Goal: Information Seeking & Learning: Learn about a topic

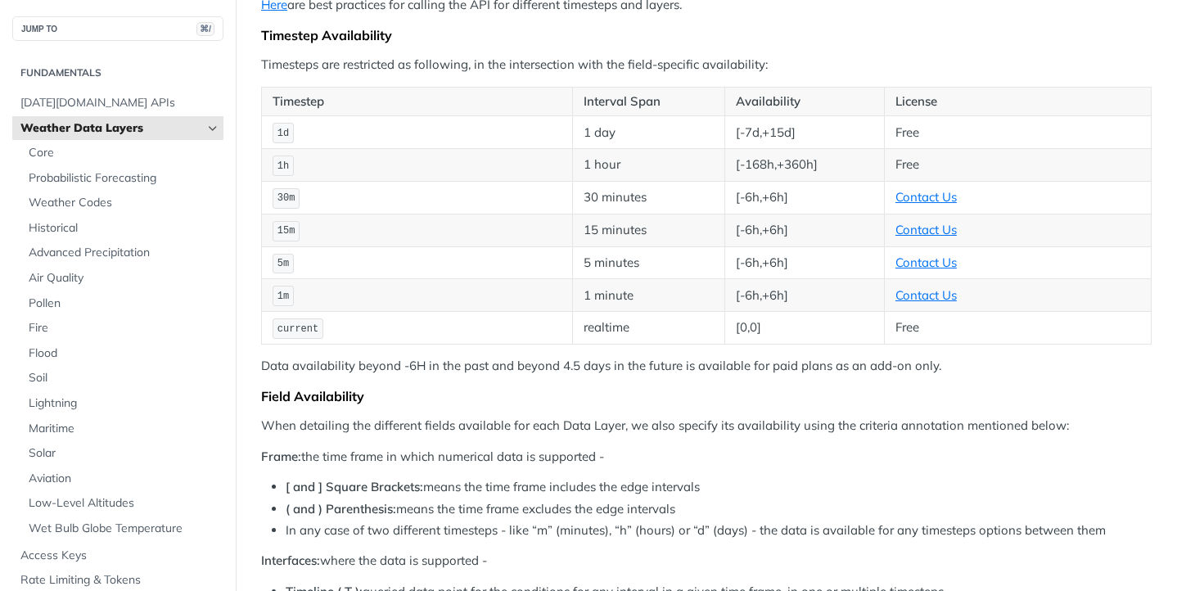
scroll to position [274, 0]
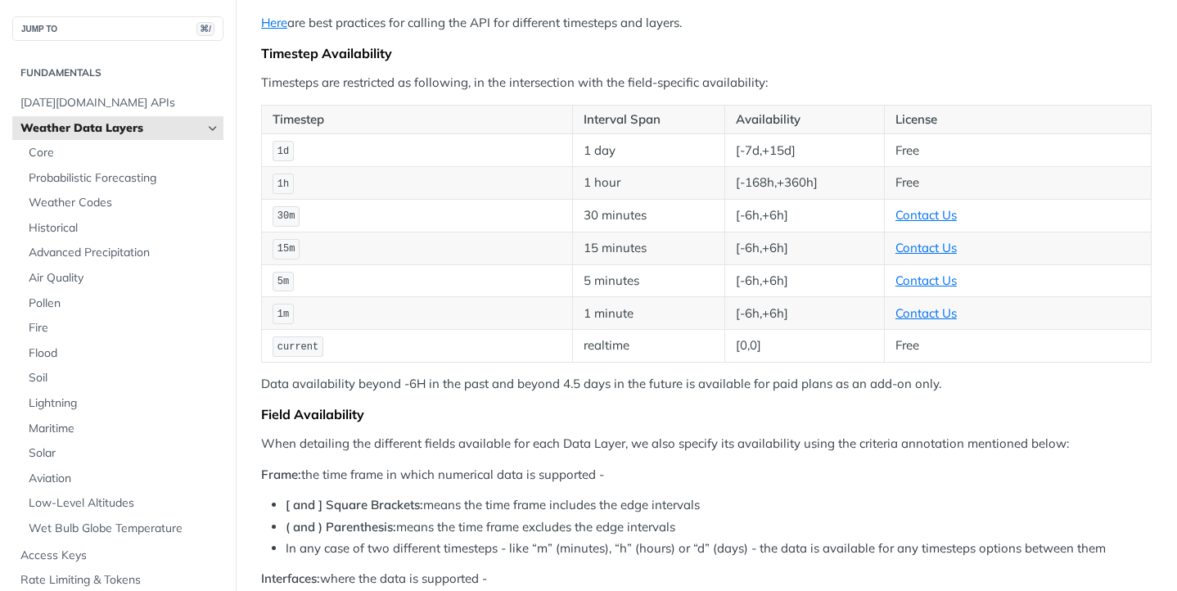
click at [610, 336] on td "realtime" at bounding box center [649, 346] width 152 height 33
drag, startPoint x: 937, startPoint y: 329, endPoint x: 869, endPoint y: 329, distance: 67.1
click at [869, 330] on tr "current realtime [0,0] Free" at bounding box center [707, 346] width 890 height 33
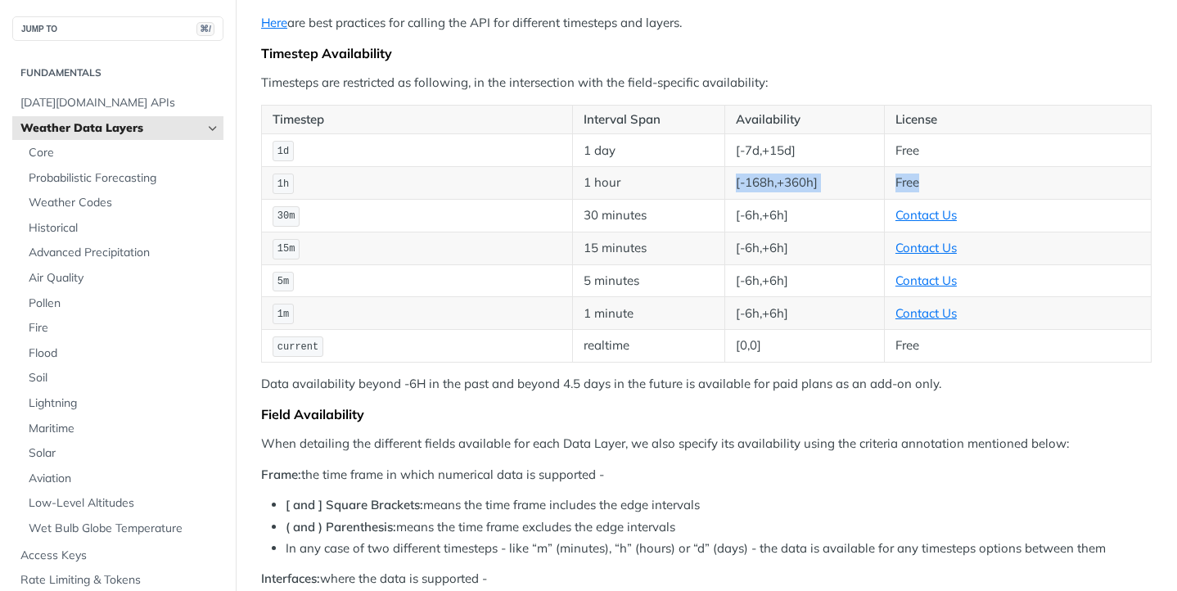
drag, startPoint x: 945, startPoint y: 165, endPoint x: 855, endPoint y: 150, distance: 91.4
click at [855, 167] on tr "1h 1 hour [-168h,+360h] Free" at bounding box center [707, 183] width 890 height 33
drag, startPoint x: 862, startPoint y: 329, endPoint x: 596, endPoint y: 323, distance: 266.2
click at [596, 330] on tr "current realtime [0,0] Free" at bounding box center [707, 346] width 890 height 33
click at [569, 406] on div "Field Availability" at bounding box center [706, 414] width 891 height 16
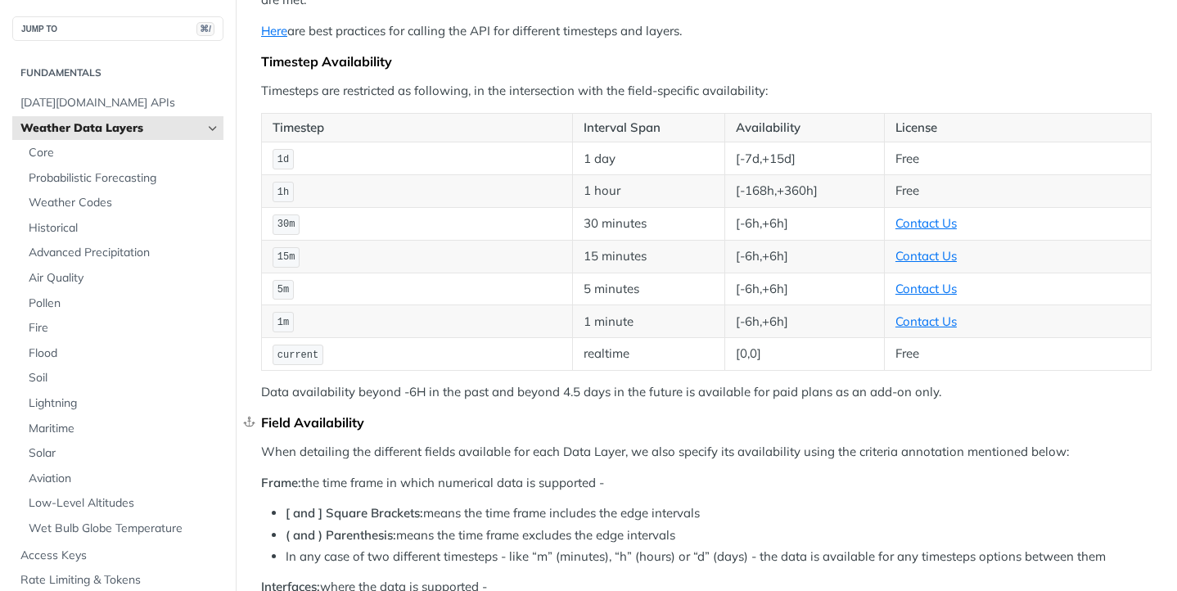
scroll to position [243, 0]
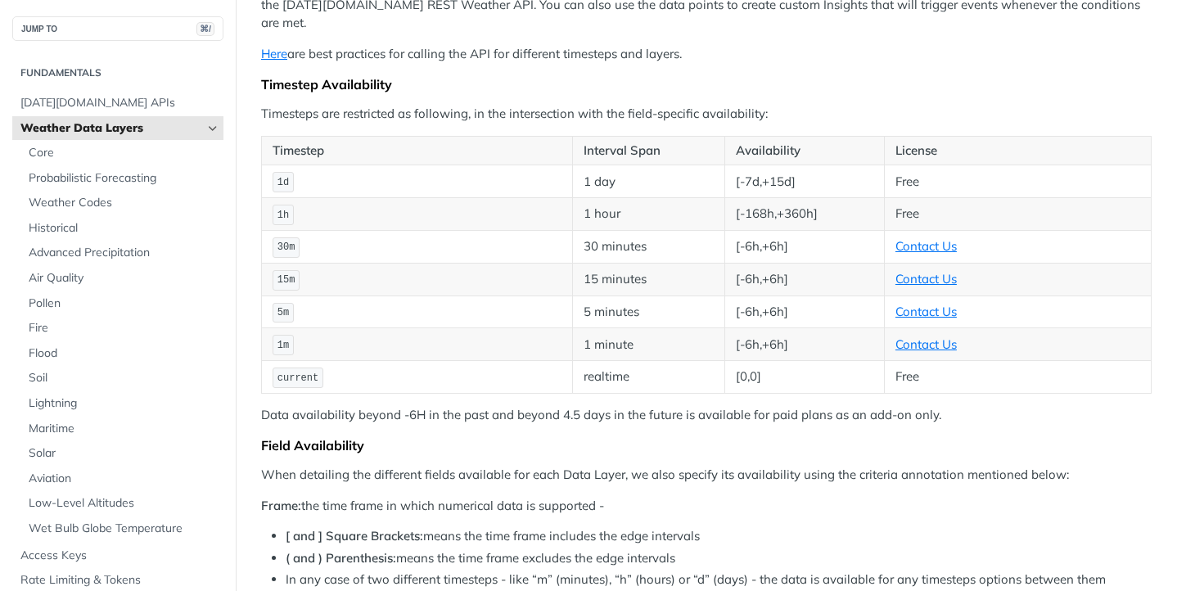
click at [613, 361] on td "realtime" at bounding box center [649, 377] width 152 height 33
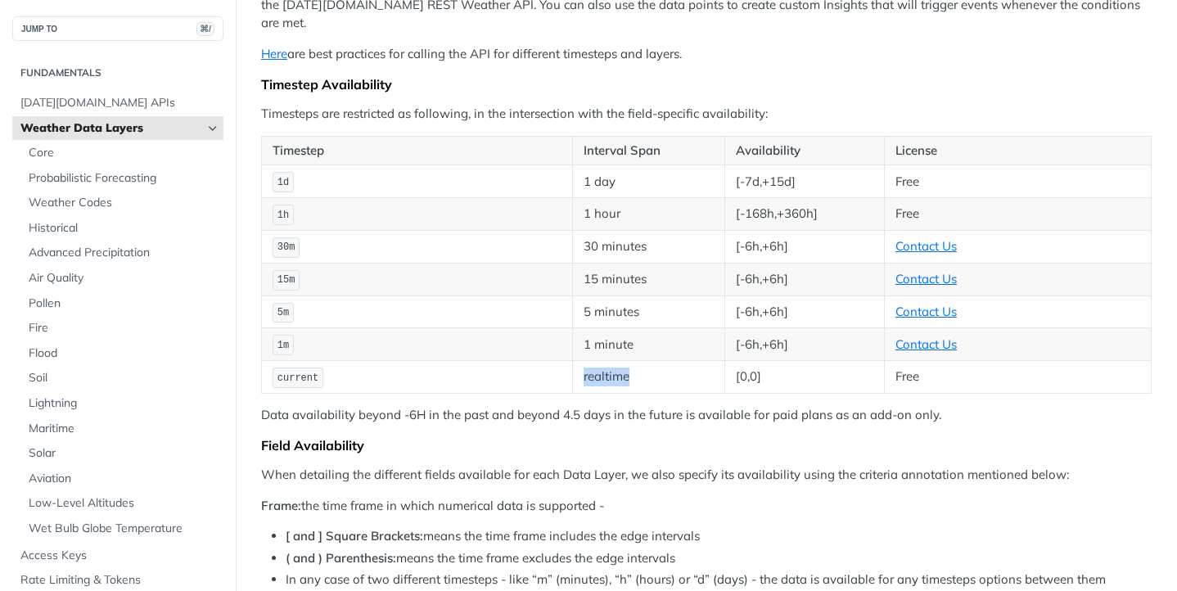
click at [608, 406] on p "Data availability beyond -6H in the past and beyond 4.5 days in the future is a…" at bounding box center [706, 415] width 891 height 19
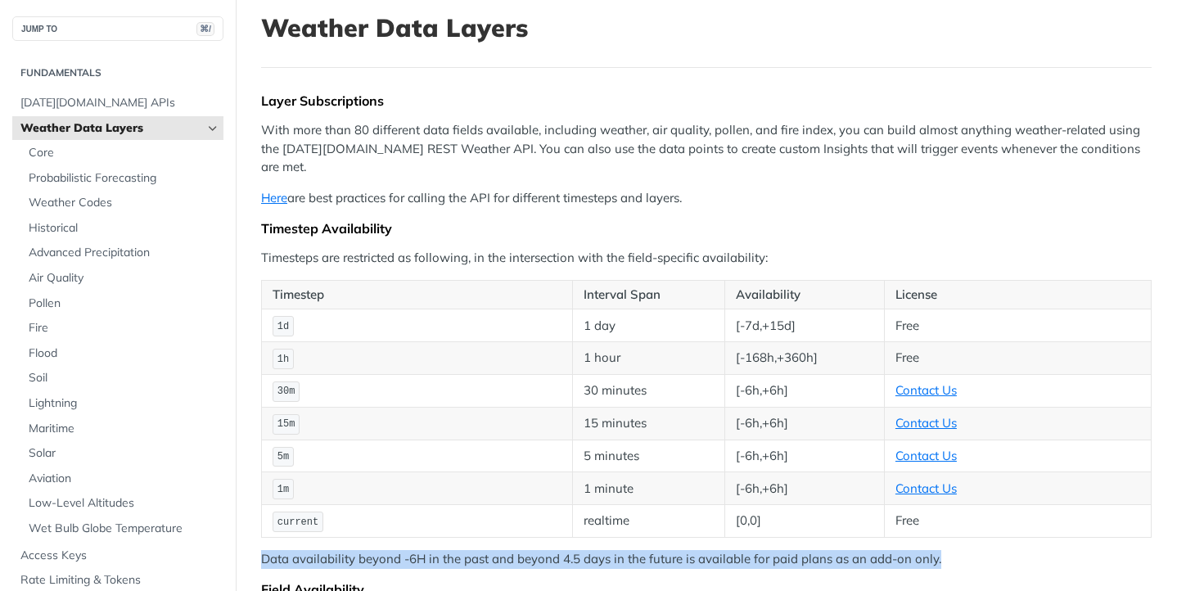
scroll to position [96, 0]
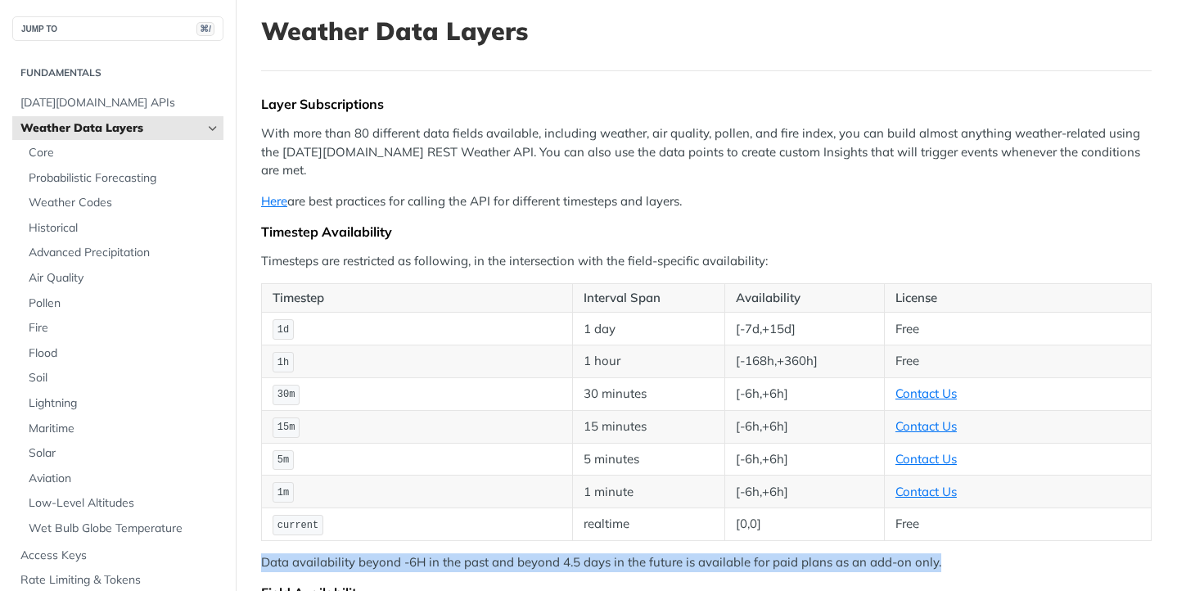
click at [426, 150] on p "With more than 80 different data fields available, including weather, air quali…" at bounding box center [706, 152] width 891 height 56
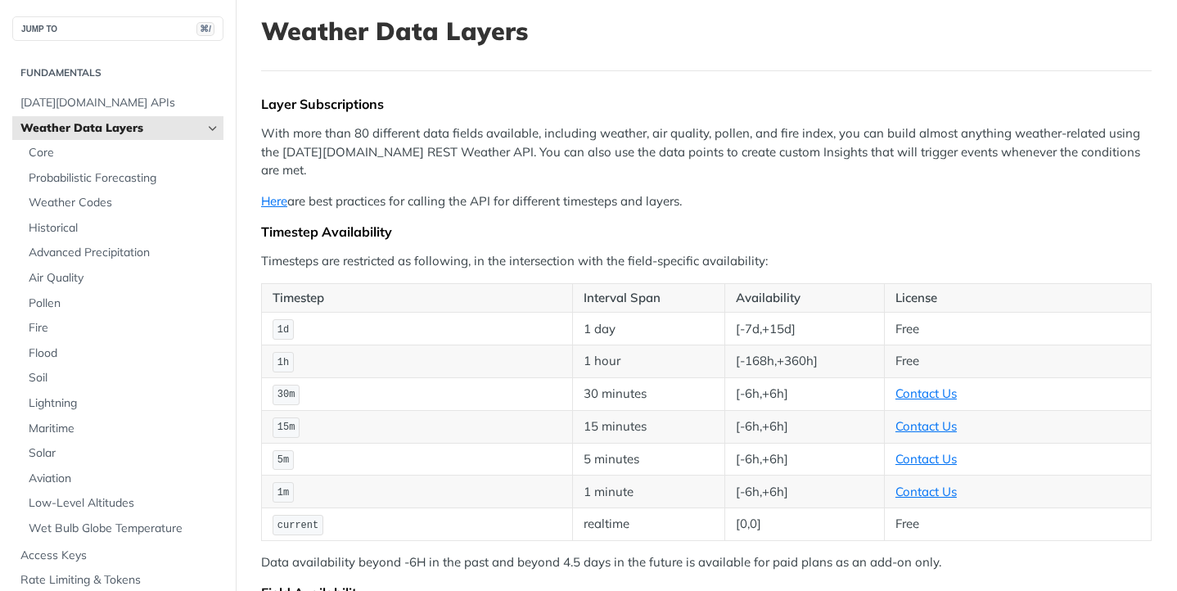
click at [426, 150] on p "With more than 80 different data fields available, including weather, air quali…" at bounding box center [706, 152] width 891 height 56
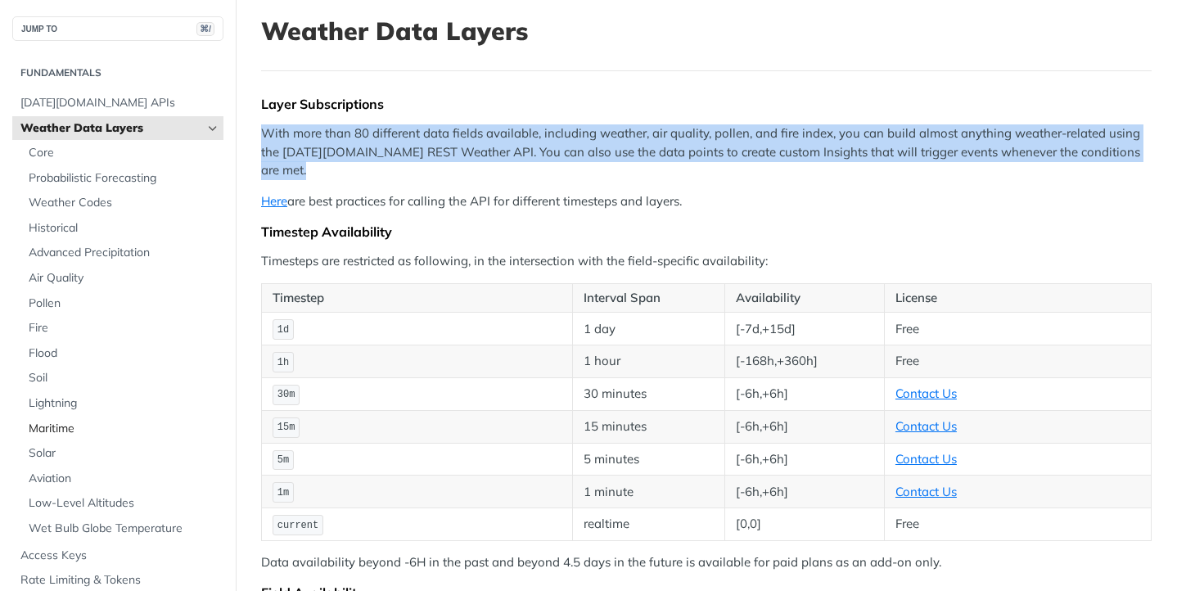
click at [61, 428] on span "Maritime" at bounding box center [124, 429] width 191 height 16
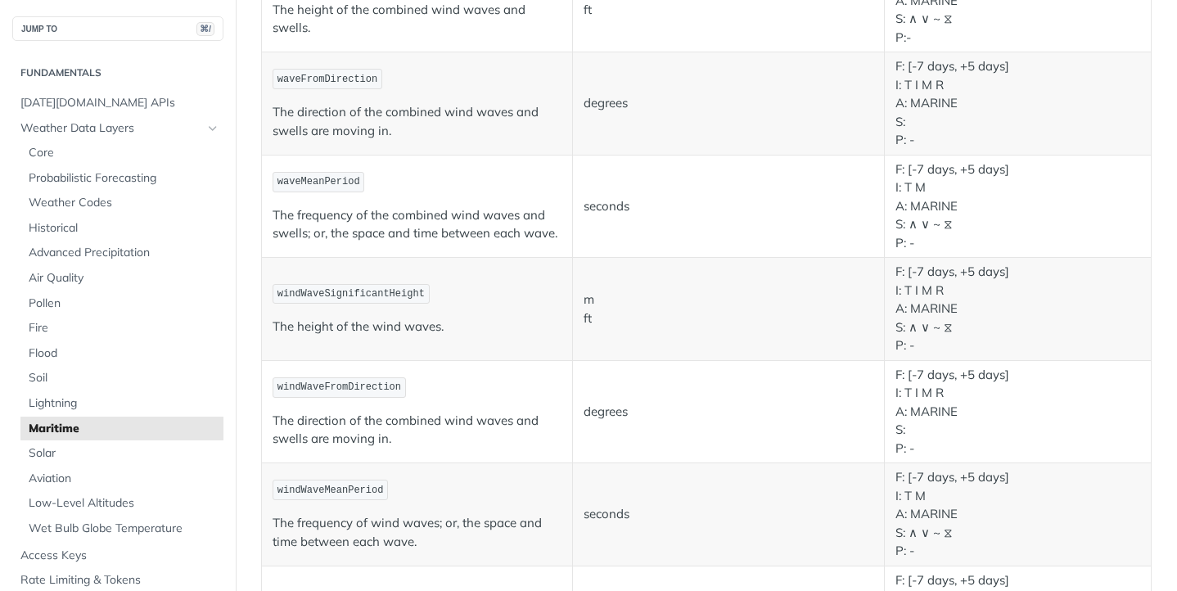
scroll to position [346, 0]
click at [484, 224] on p "The frequency of the combined wind waves and swells; or, the space and time bet…" at bounding box center [417, 223] width 289 height 37
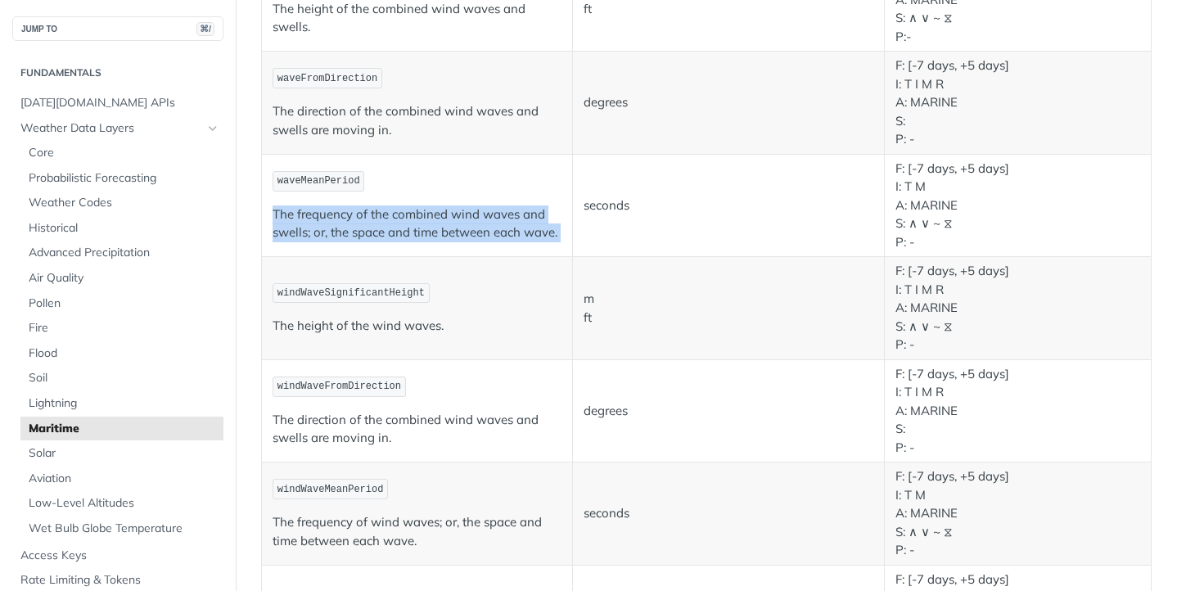
click at [449, 221] on p "The frequency of the combined wind waves and swells; or, the space and time bet…" at bounding box center [417, 223] width 289 height 37
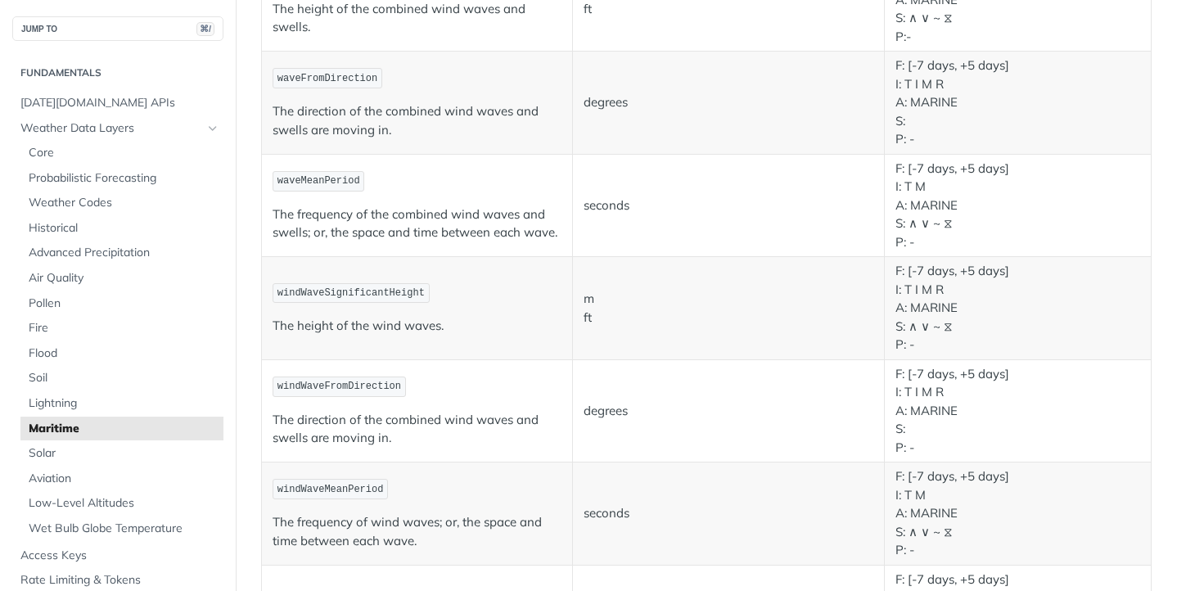
click at [449, 221] on p "The frequency of the combined wind waves and swells; or, the space and time bet…" at bounding box center [417, 223] width 289 height 37
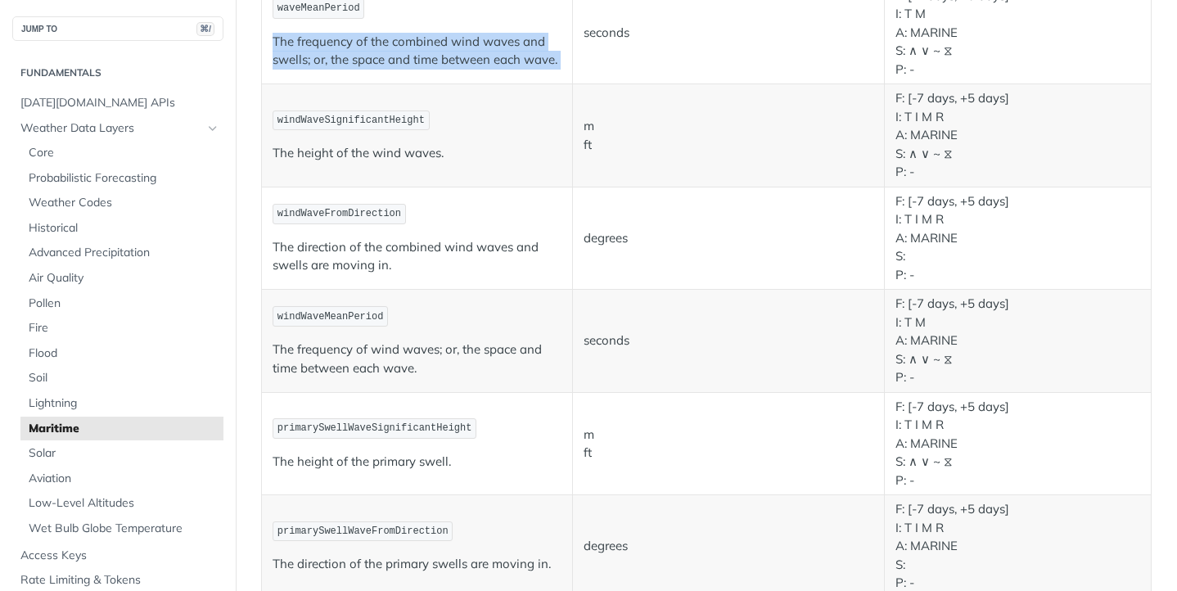
scroll to position [522, 0]
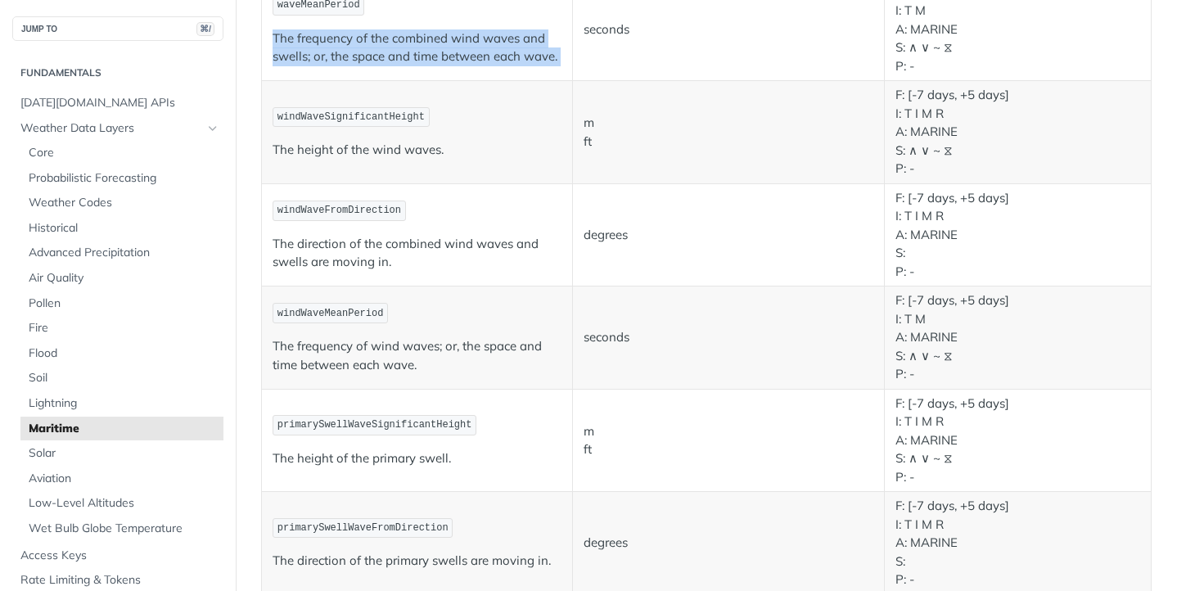
click at [405, 152] on p "The height of the wind waves." at bounding box center [417, 150] width 289 height 19
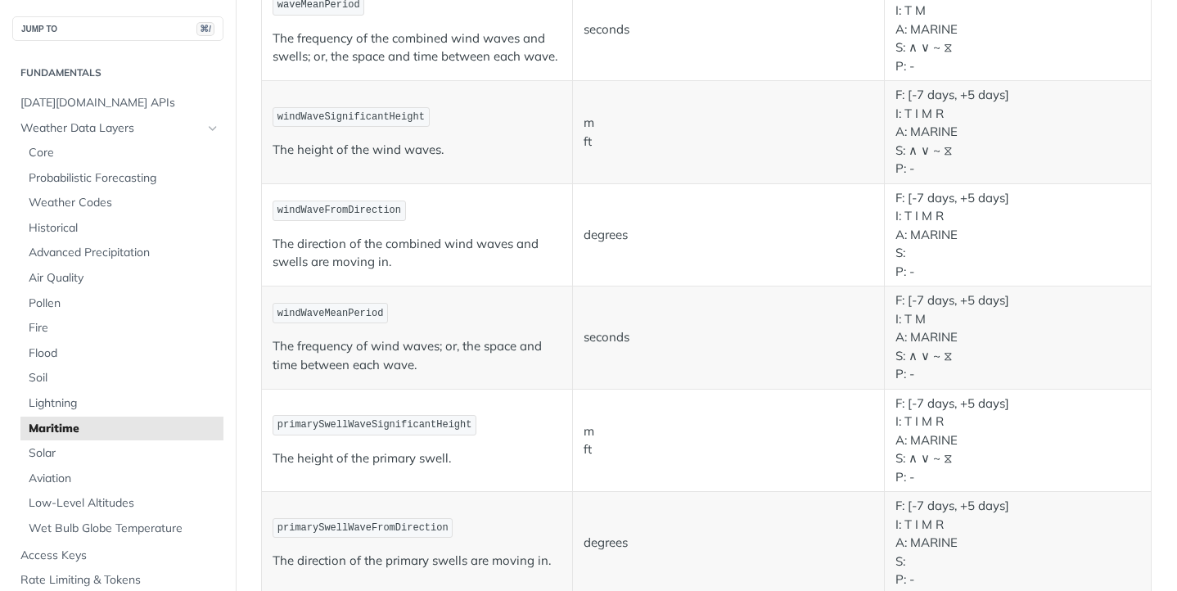
click at [405, 152] on p "The height of the wind waves." at bounding box center [417, 150] width 289 height 19
drag, startPoint x: 445, startPoint y: 149, endPoint x: 275, endPoint y: 151, distance: 170.3
click at [275, 151] on p "The height of the wind waves." at bounding box center [417, 150] width 289 height 19
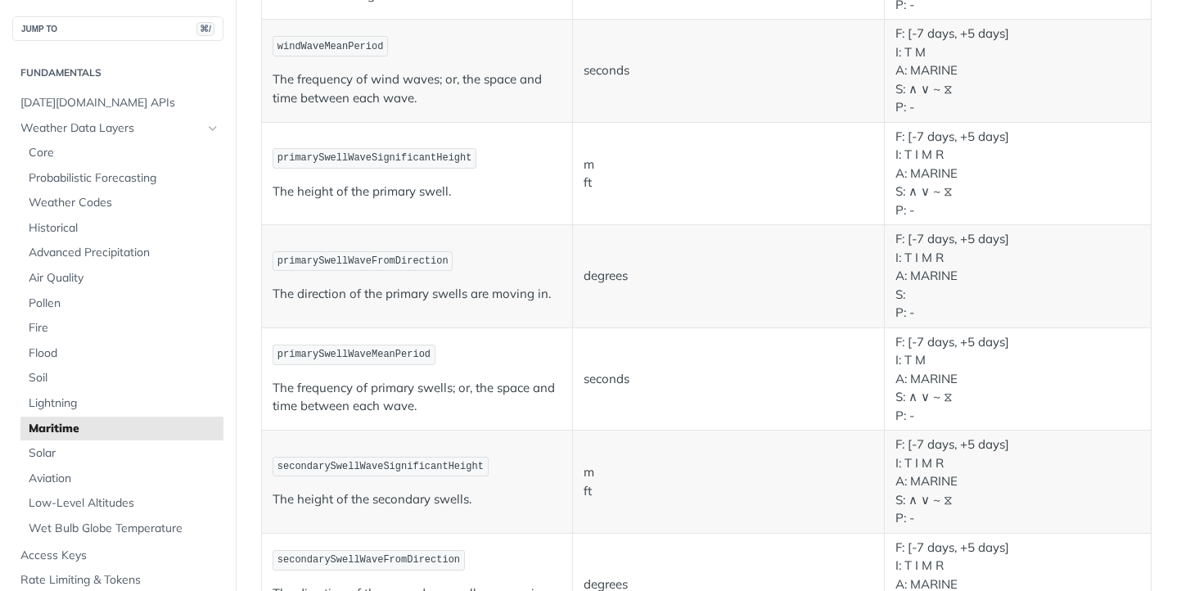
scroll to position [802, 0]
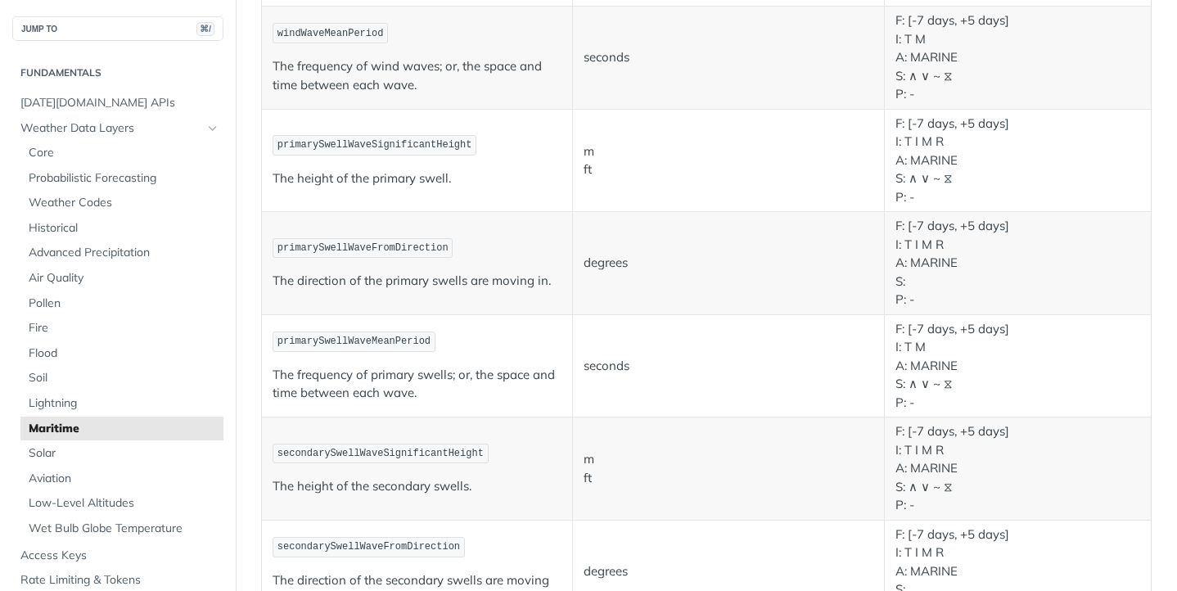
click at [362, 174] on p "The height of the primary swell." at bounding box center [417, 178] width 289 height 19
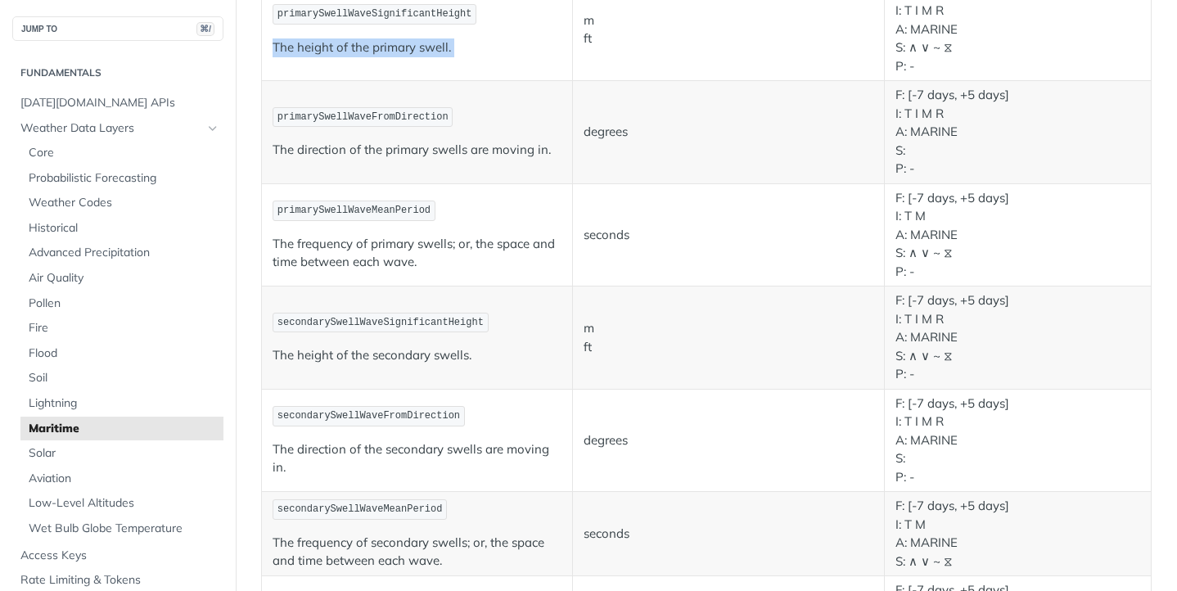
scroll to position [942, 0]
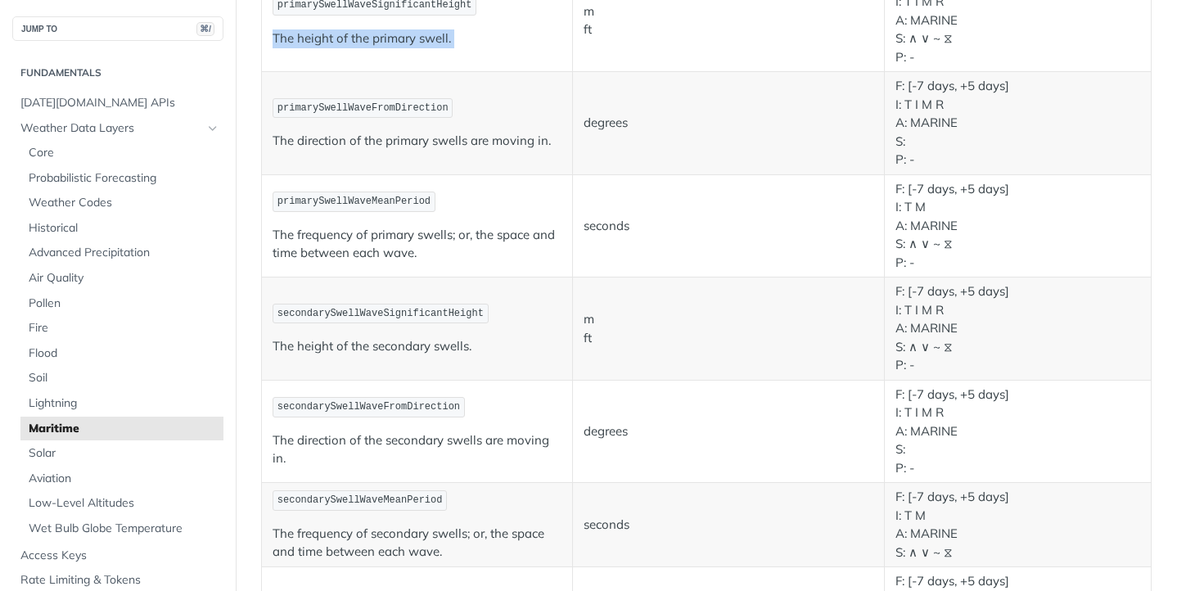
click at [372, 250] on p "The frequency of primary swells; or, the space and time between each wave." at bounding box center [417, 244] width 289 height 37
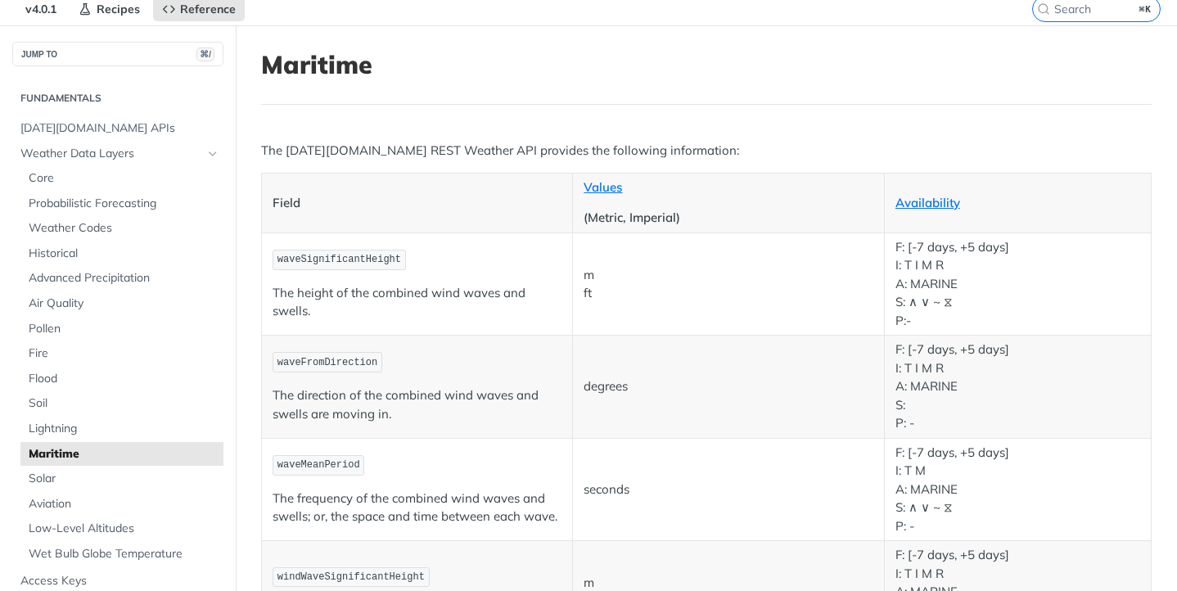
scroll to position [64, 0]
click at [415, 151] on p "The Tomorrow.io REST Weather API provides the following information:" at bounding box center [706, 149] width 891 height 19
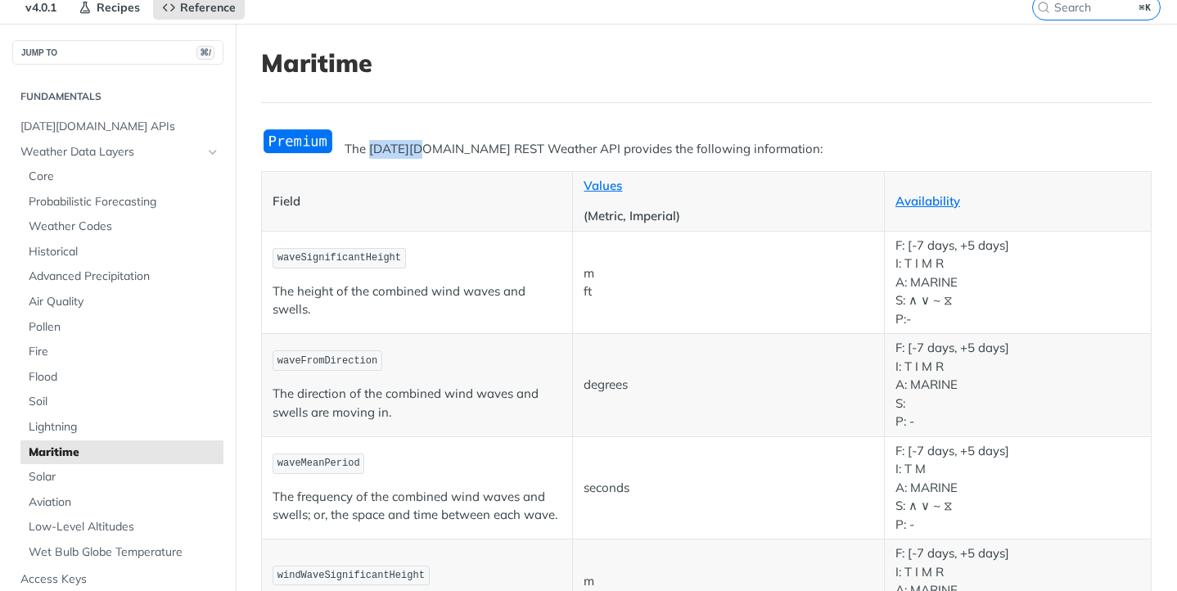
click at [415, 151] on p "The Tomorrow.io REST Weather API provides the following information:" at bounding box center [706, 149] width 891 height 19
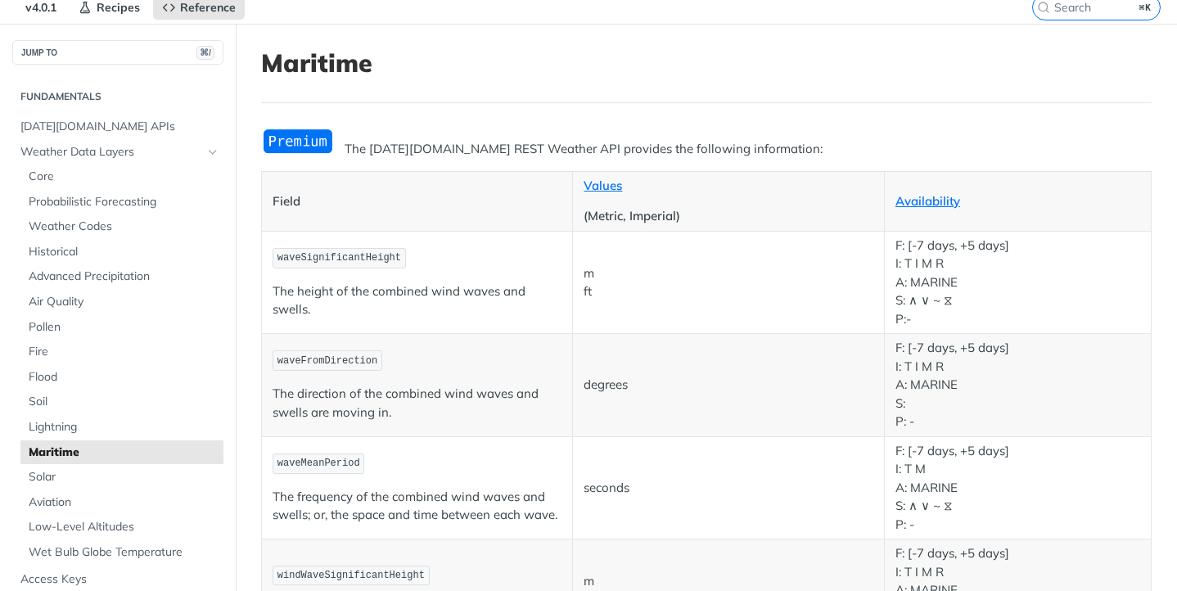
click at [422, 147] on p "The Tomorrow.io REST Weather API provides the following information:" at bounding box center [706, 149] width 891 height 19
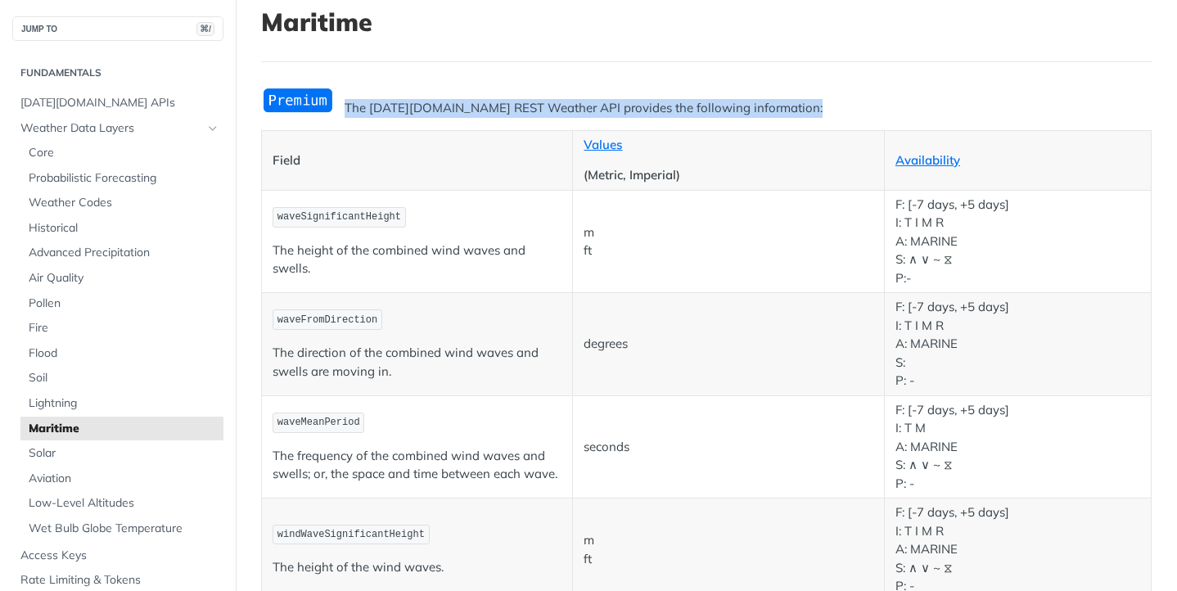
scroll to position [0, 0]
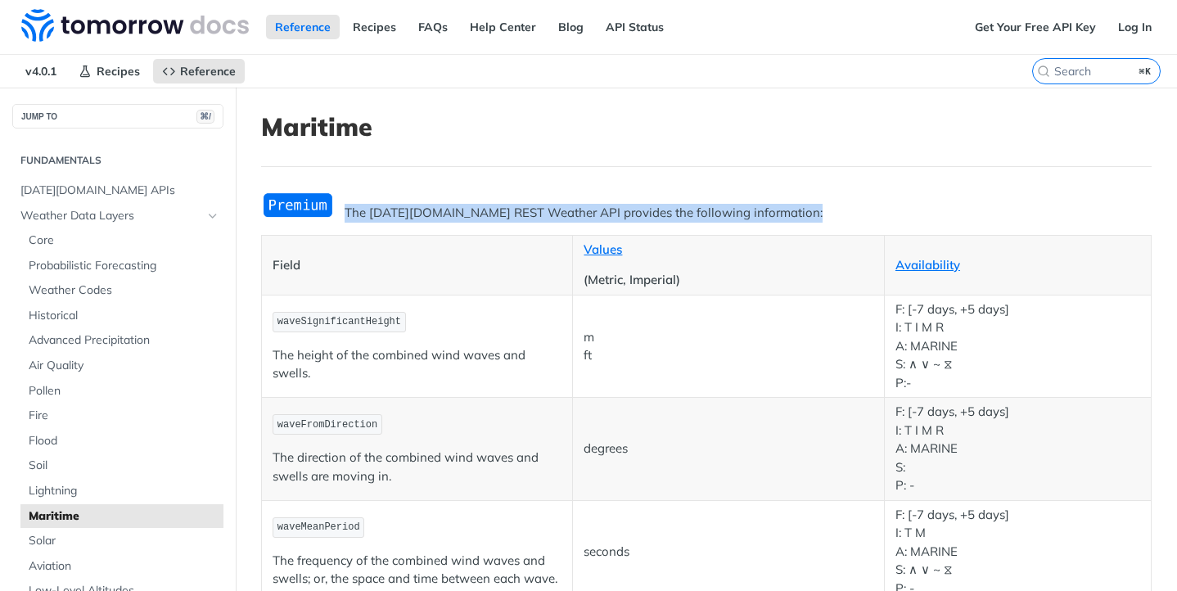
click at [290, 209] on img "Expand image" at bounding box center [298, 205] width 74 height 27
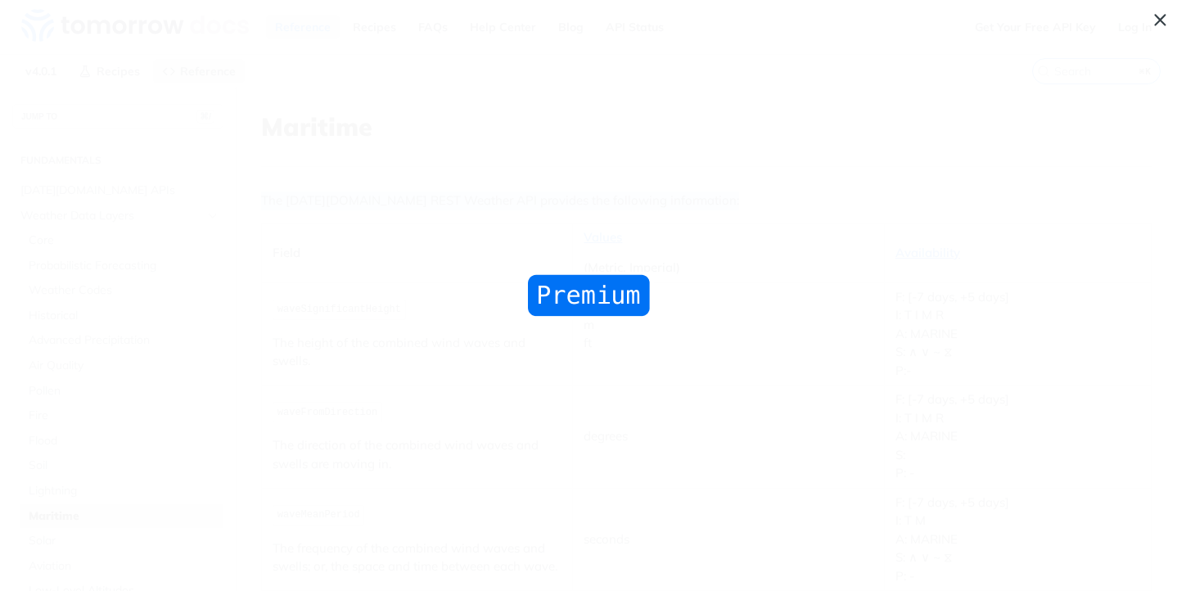
click at [290, 209] on span "Collapse image" at bounding box center [588, 295] width 1177 height 591
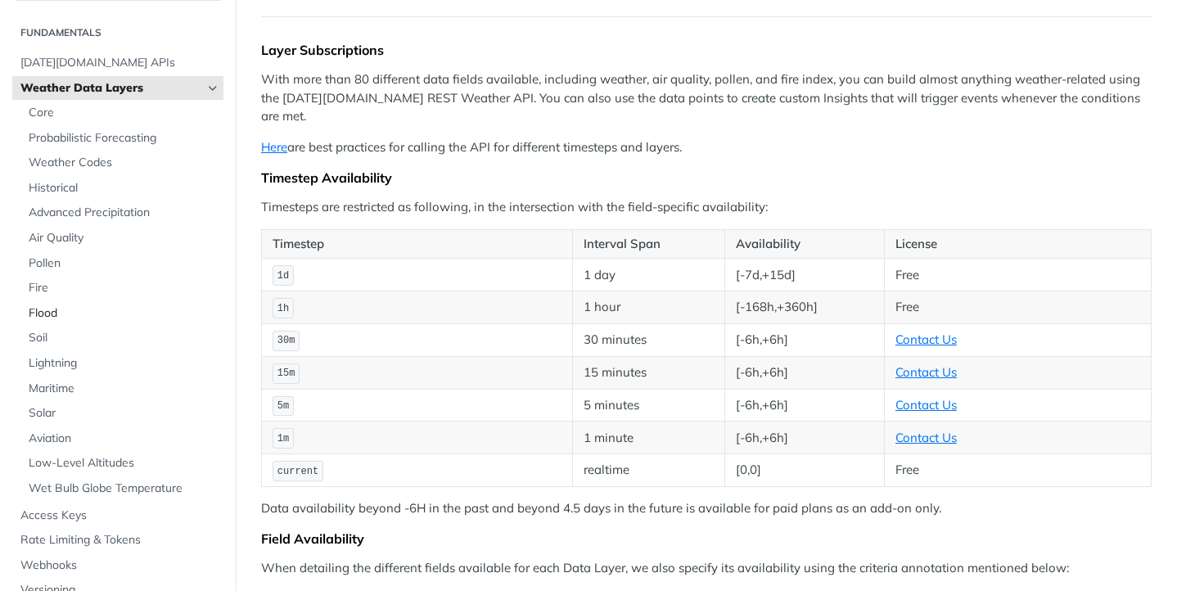
scroll to position [38, 0]
click at [45, 118] on span "Core" at bounding box center [124, 115] width 191 height 16
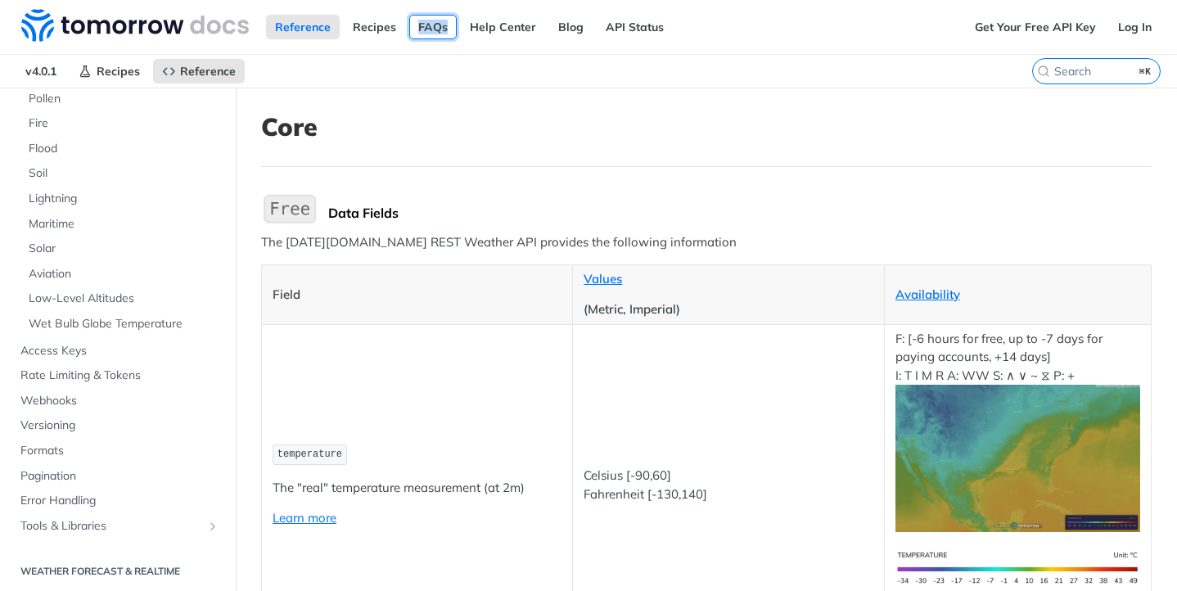
scroll to position [310, 0]
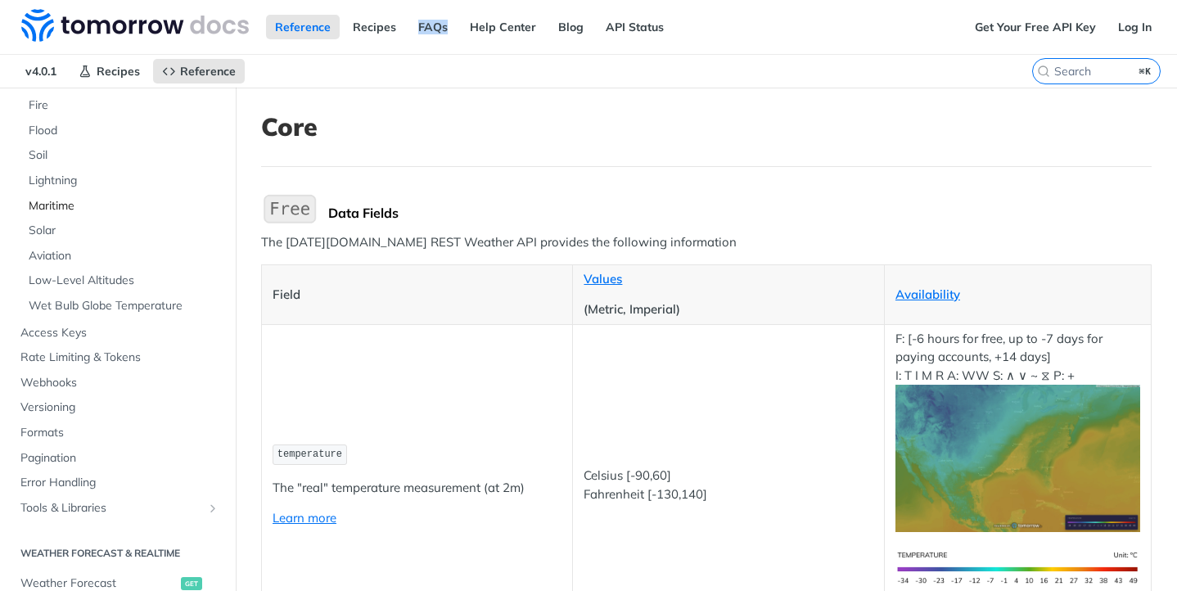
click at [59, 206] on span "Maritime" at bounding box center [124, 206] width 191 height 16
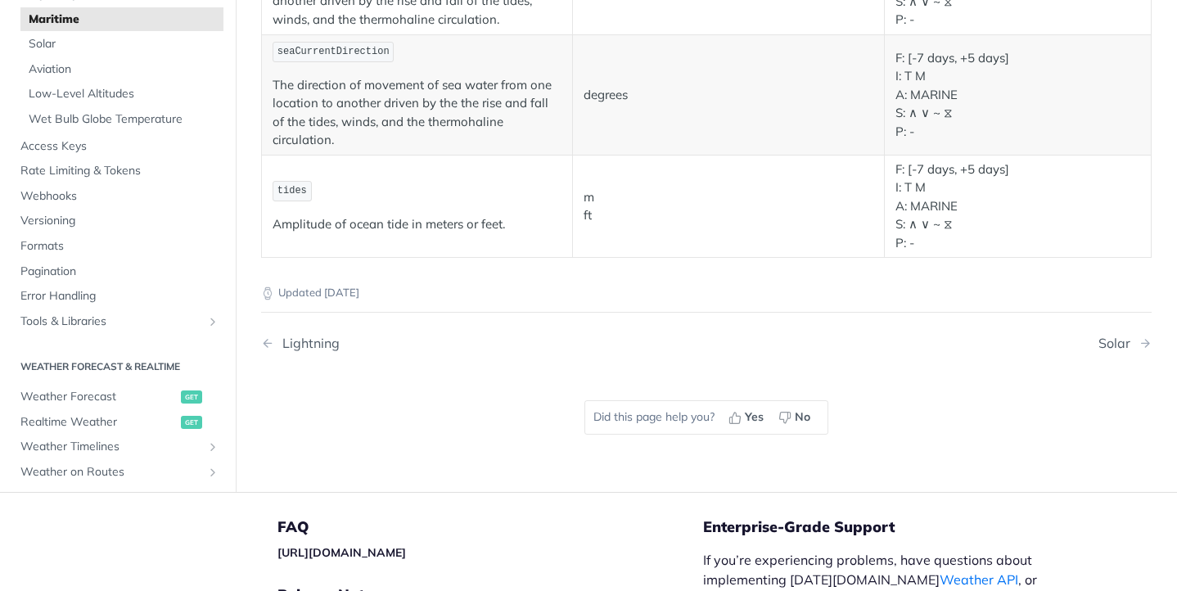
scroll to position [1998, 0]
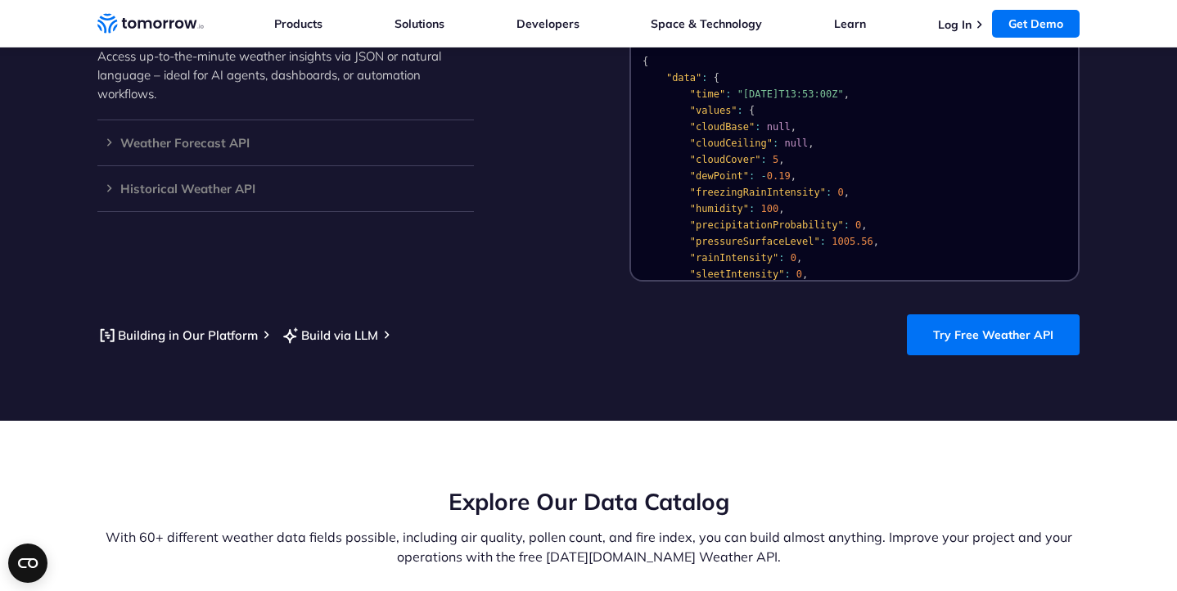
scroll to position [1611, 0]
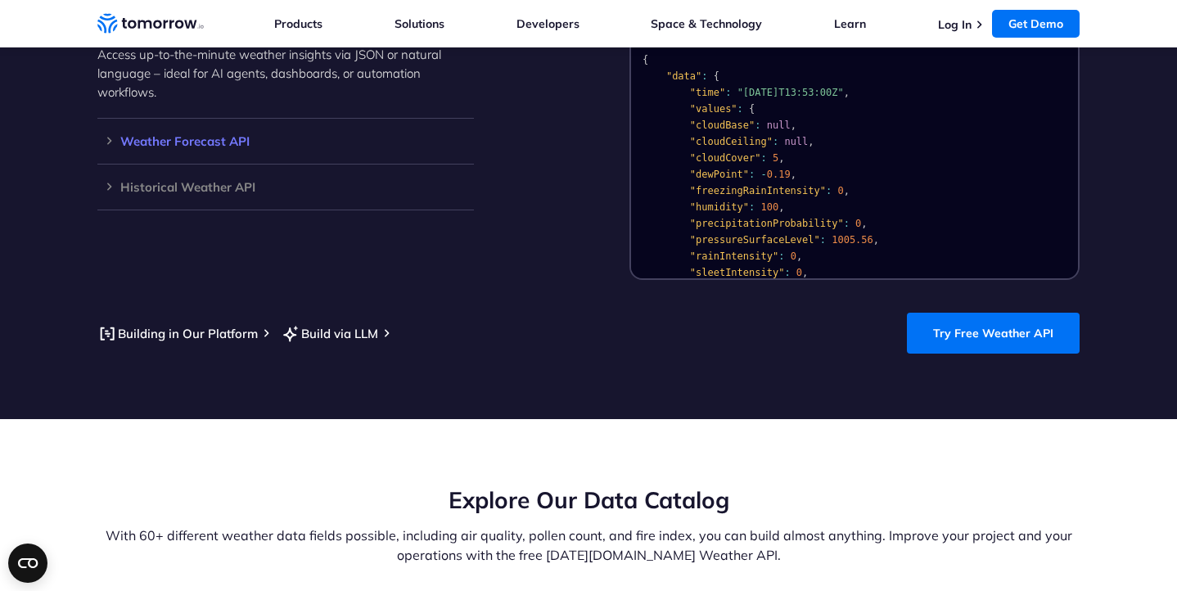
click at [183, 135] on h3 "Weather Forecast API" at bounding box center [285, 141] width 377 height 12
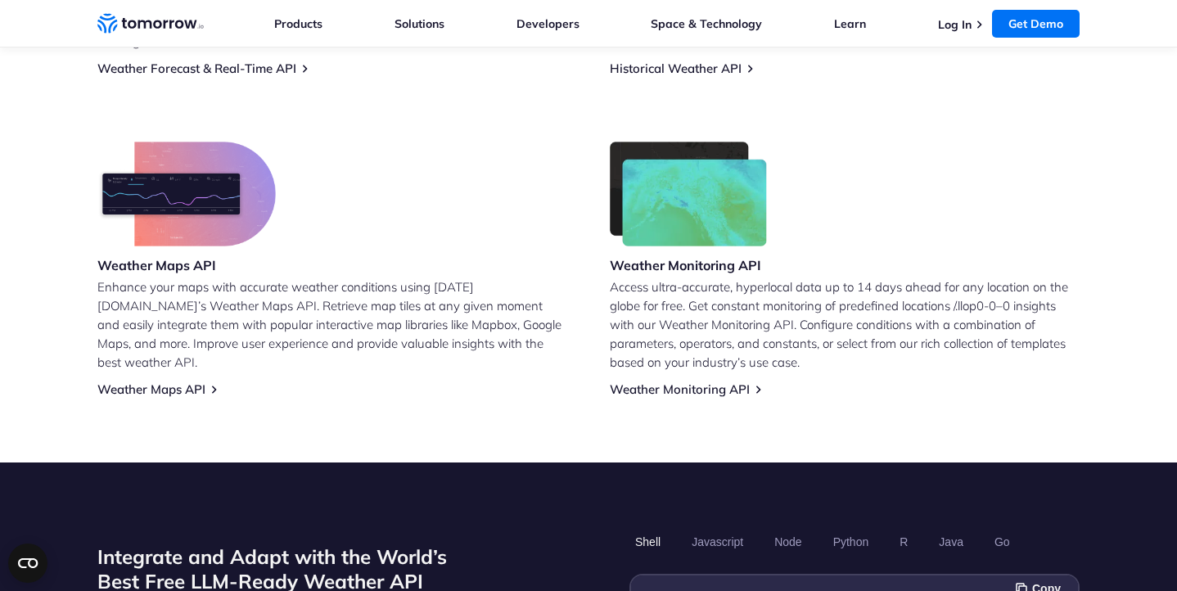
scroll to position [887, 0]
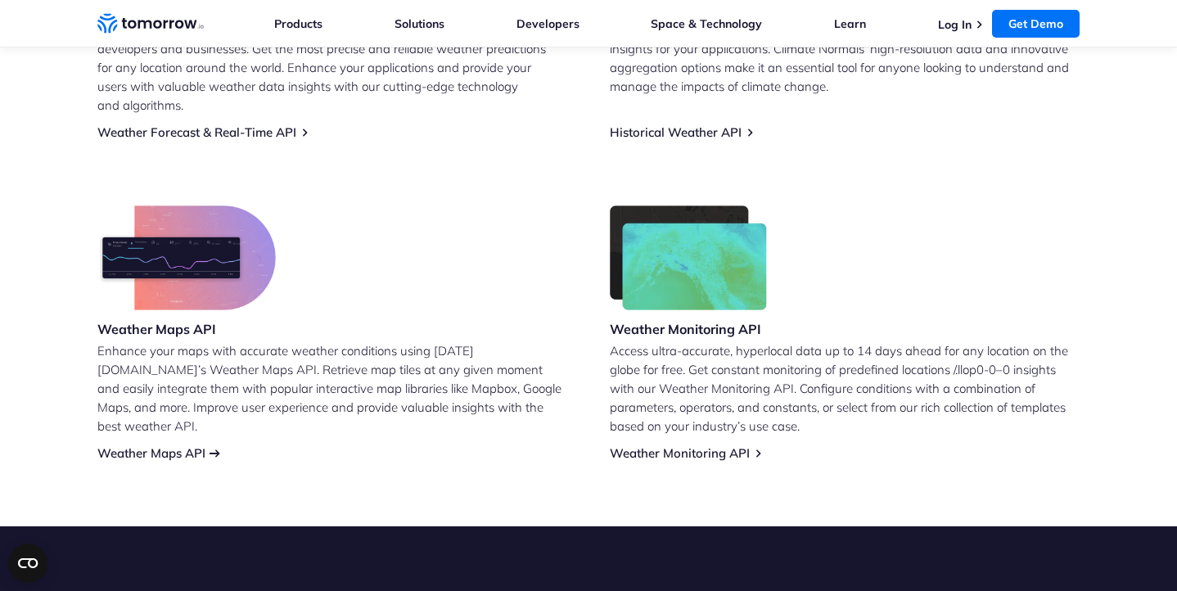
click at [170, 445] on link "Weather Maps API" at bounding box center [151, 453] width 108 height 16
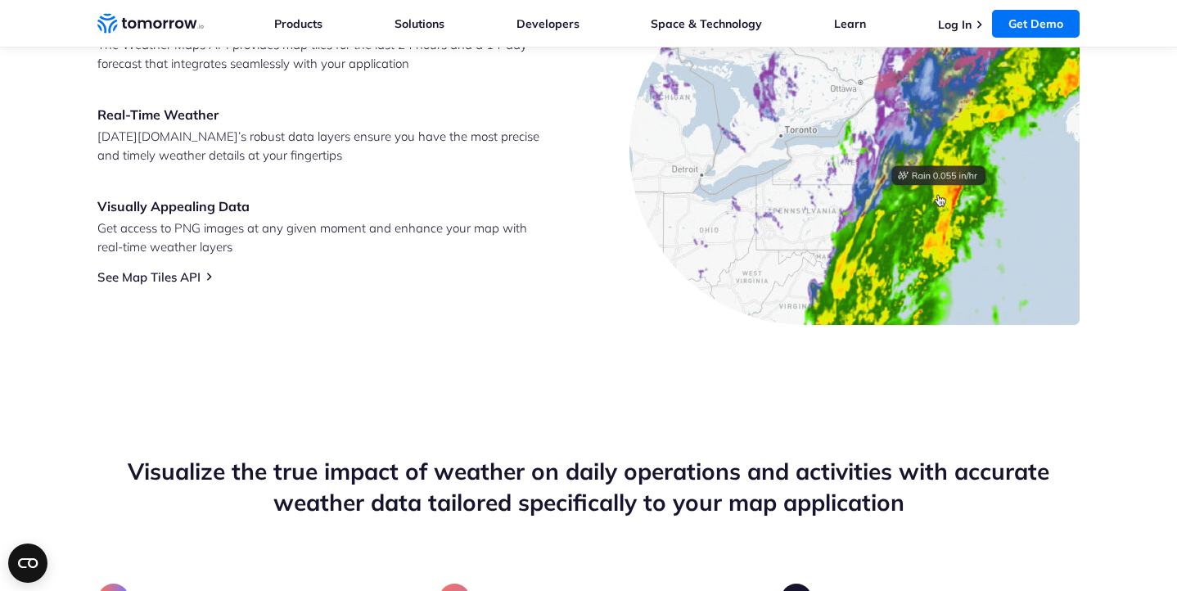
scroll to position [912, 0]
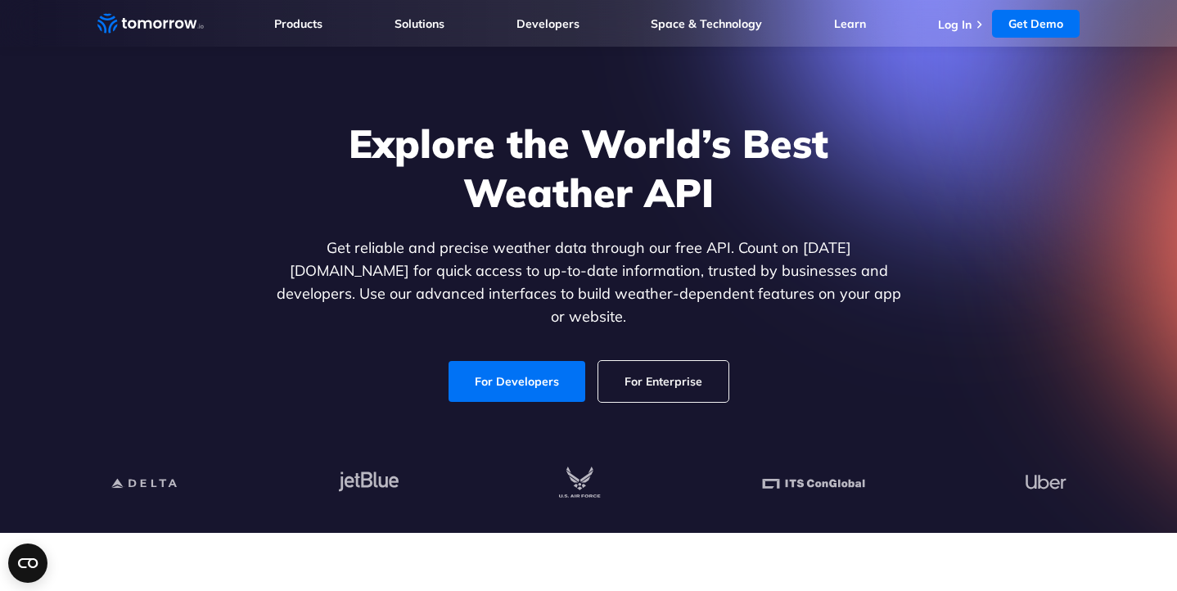
scroll to position [57, 0]
click at [497, 375] on link "For Developers" at bounding box center [517, 380] width 137 height 41
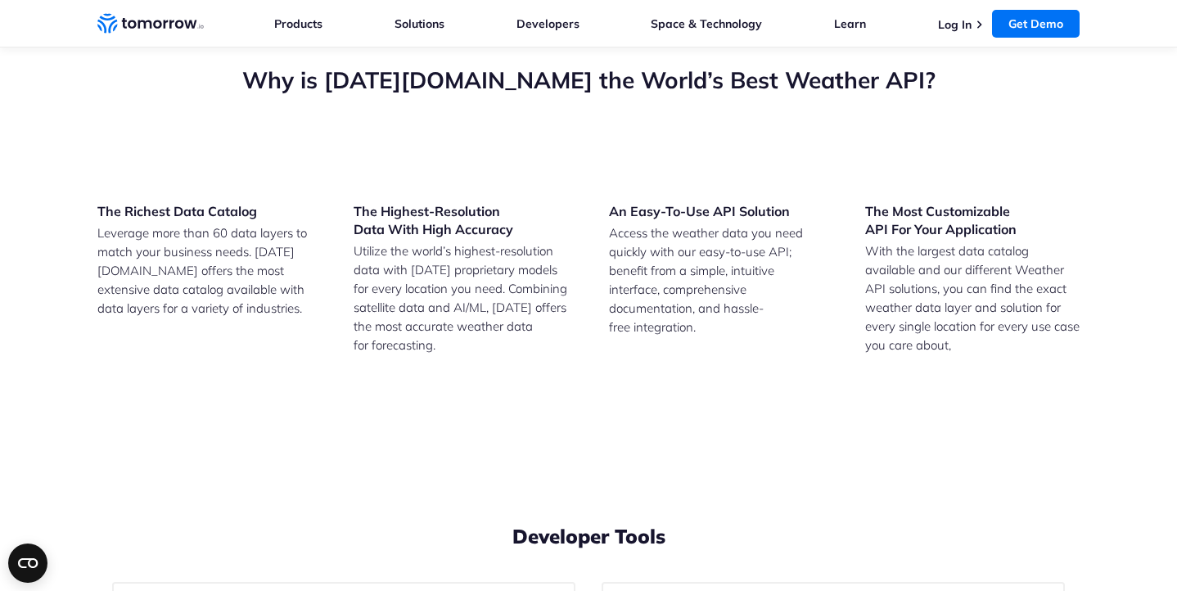
scroll to position [3005, 0]
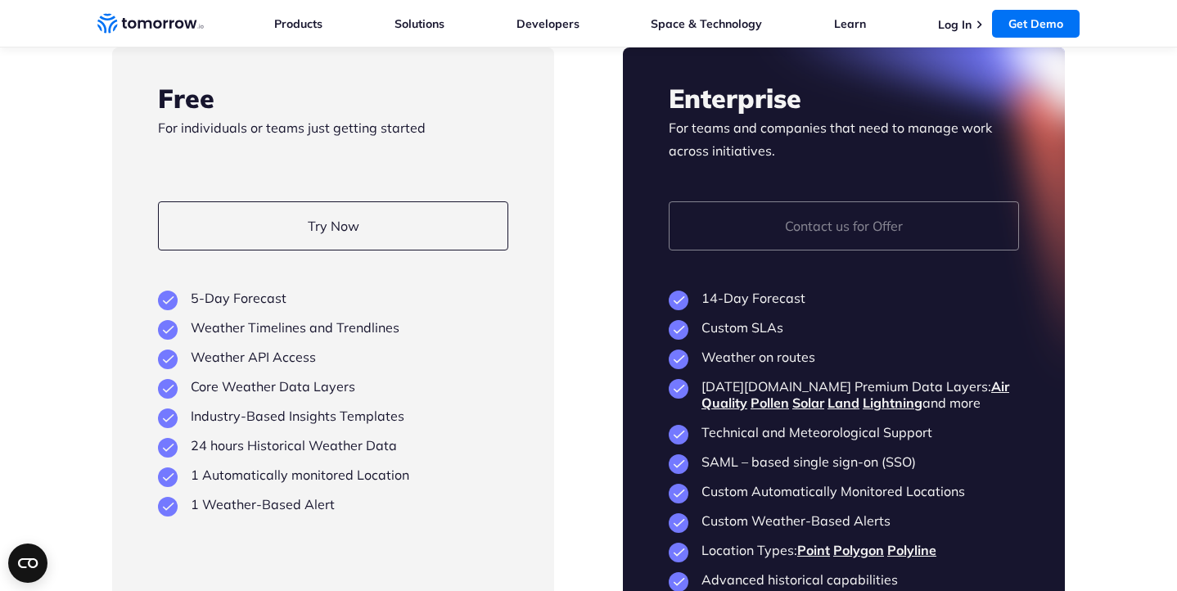
click at [856, 251] on link "Contact us for Offer" at bounding box center [844, 225] width 350 height 49
